Goal: Information Seeking & Learning: Learn about a topic

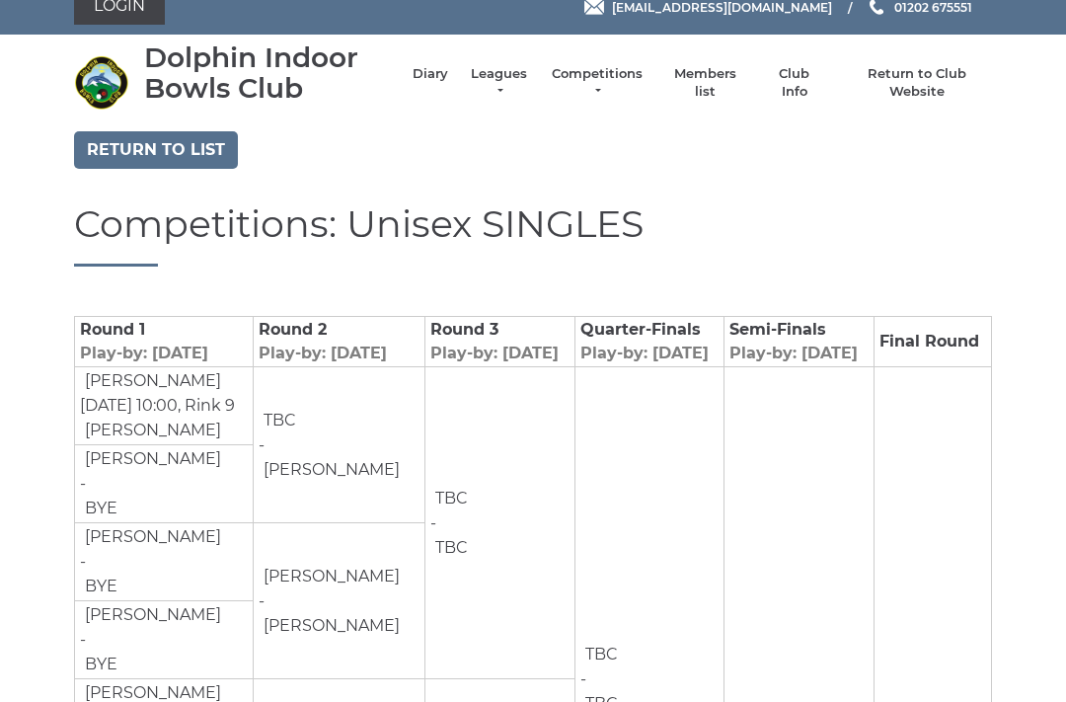
scroll to position [23, 0]
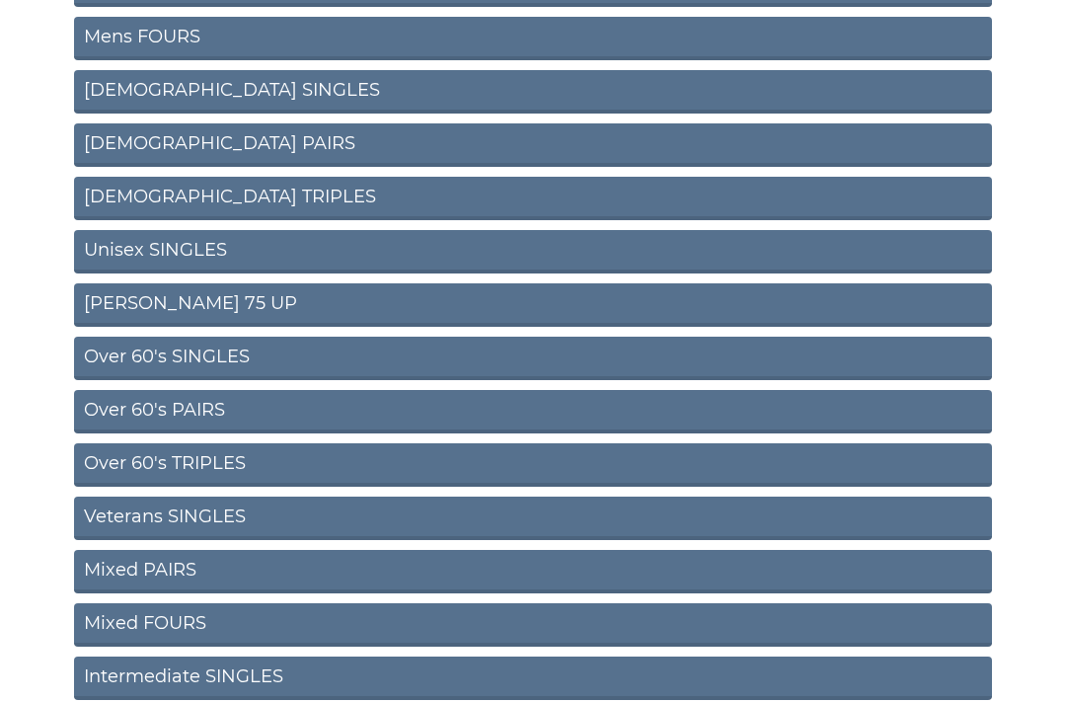
scroll to position [408, 0]
click at [162, 355] on link "Over 60's SINGLES" at bounding box center [533, 358] width 918 height 43
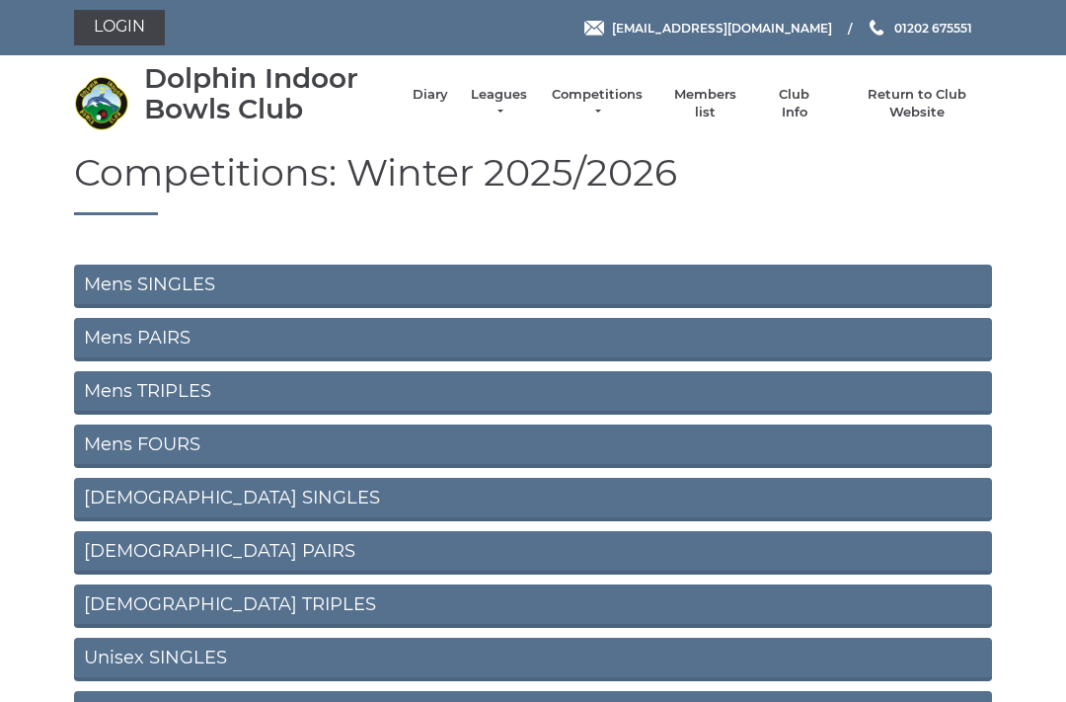
scroll to position [464, 0]
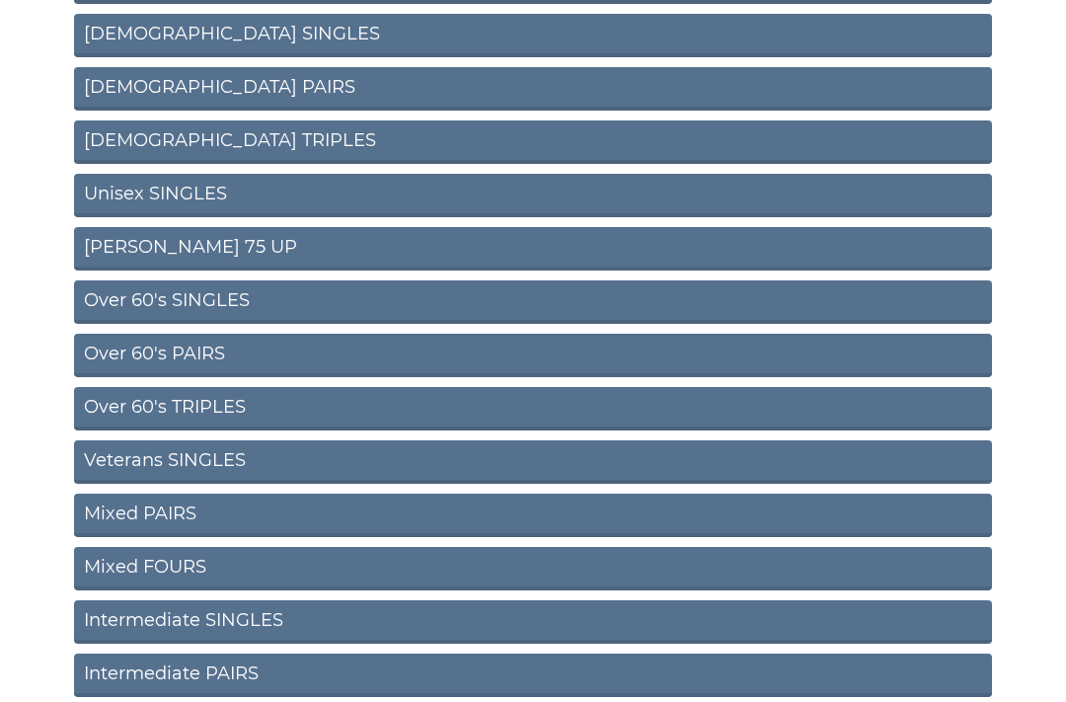
click at [201, 456] on link "Veterans SINGLES" at bounding box center [533, 461] width 918 height 43
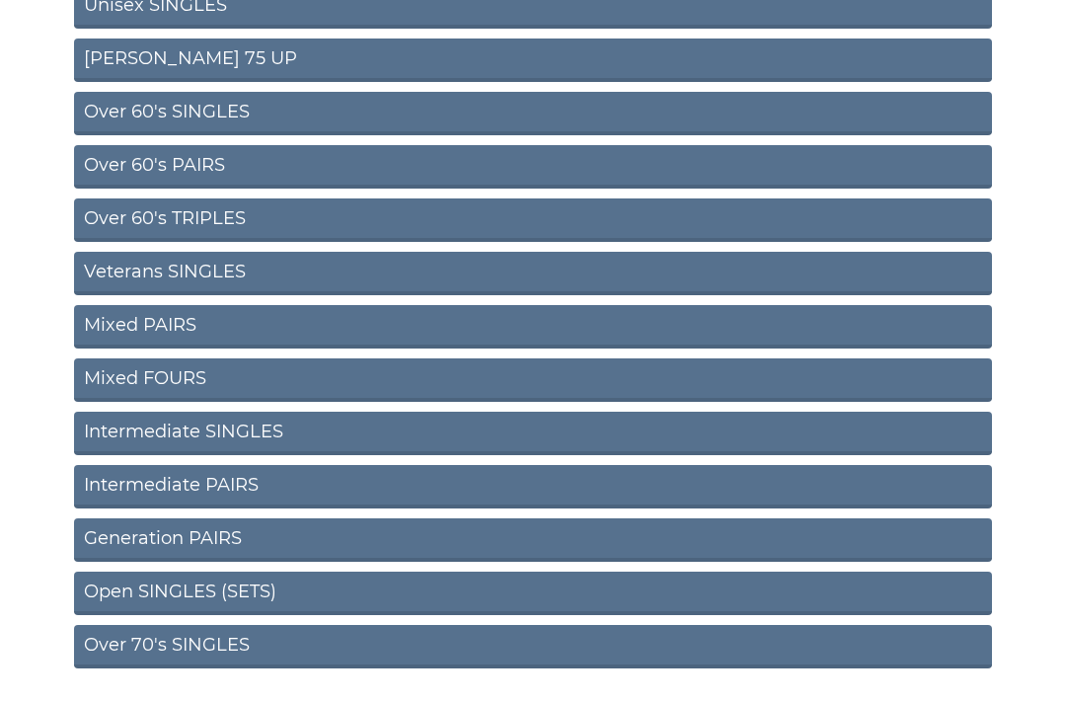
scroll to position [657, 0]
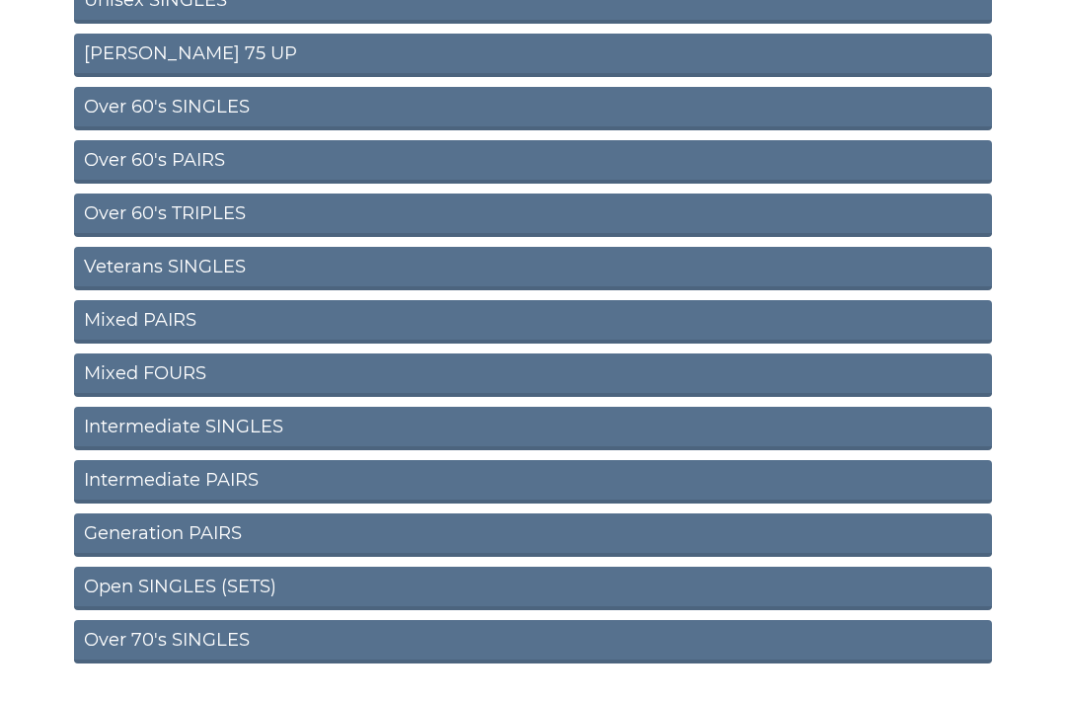
click at [194, 634] on link "Over 70's SINGLES" at bounding box center [533, 642] width 918 height 43
